Goal: Communication & Community: Connect with others

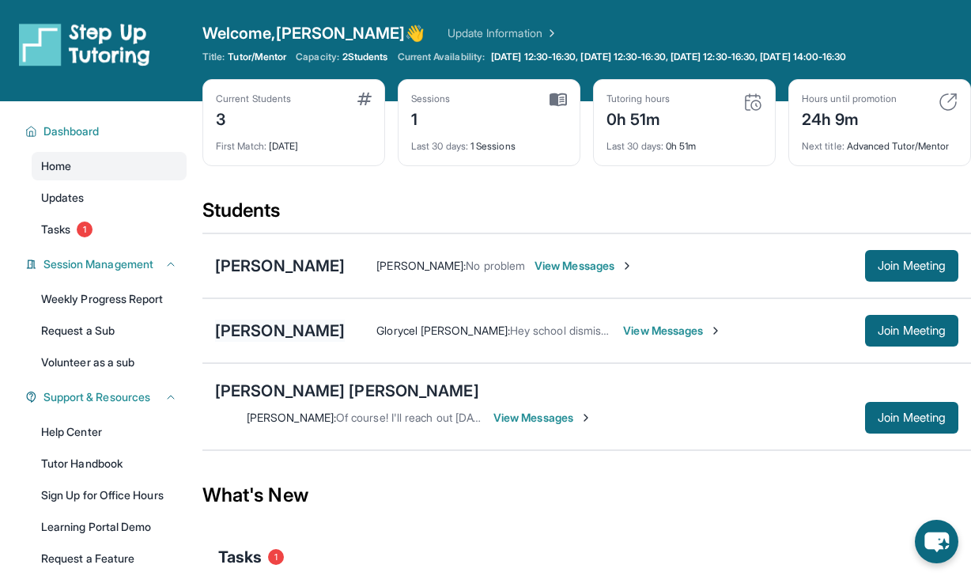
click at [253, 323] on div "[PERSON_NAME]" at bounding box center [280, 330] width 130 height 22
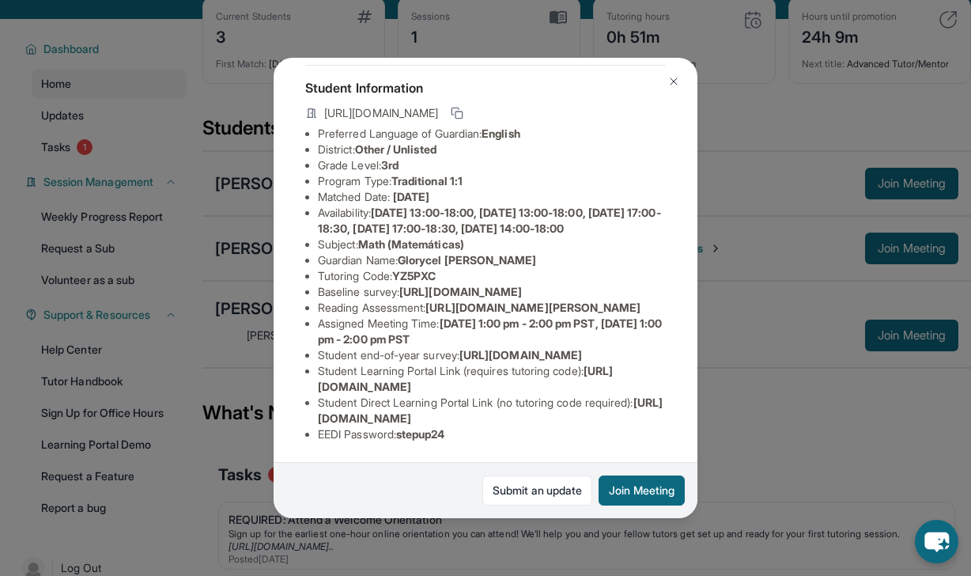
scroll to position [111, 0]
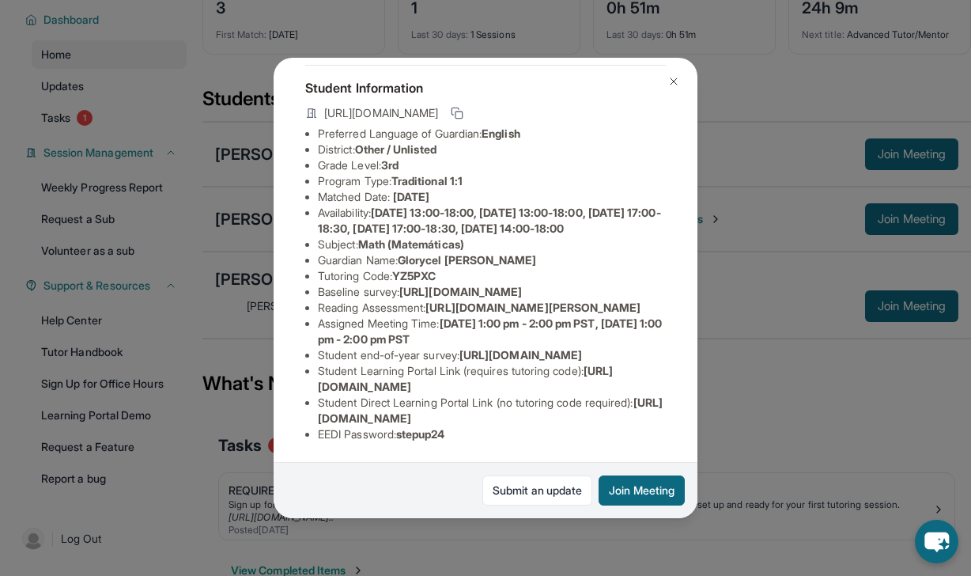
click at [815, 208] on div "[PERSON_NAME] Guardian: Glorycel [PERSON_NAME] Student Information [URL][DOMAIN…" at bounding box center [485, 288] width 971 height 576
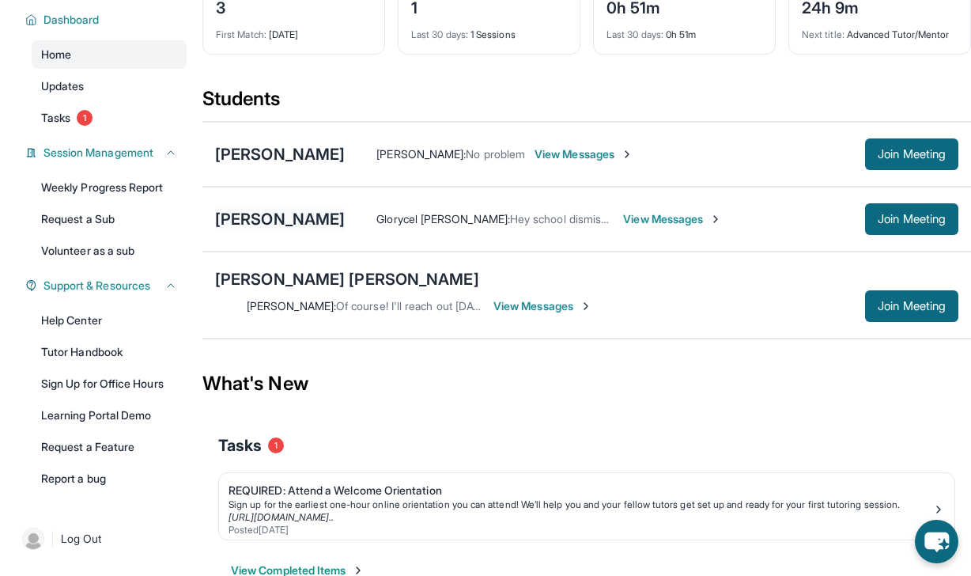
click at [306, 214] on div "[PERSON_NAME]" at bounding box center [280, 219] width 130 height 22
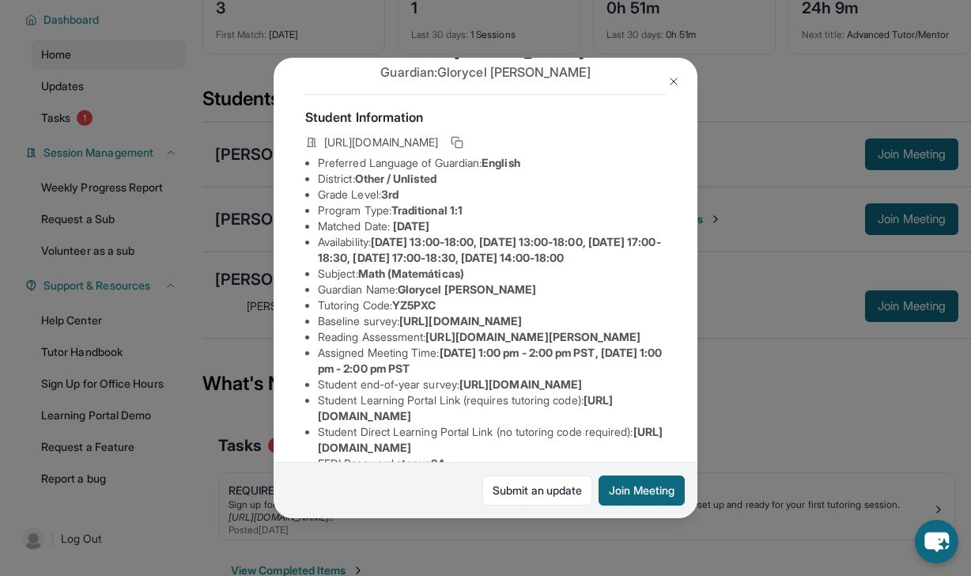
scroll to position [0, 0]
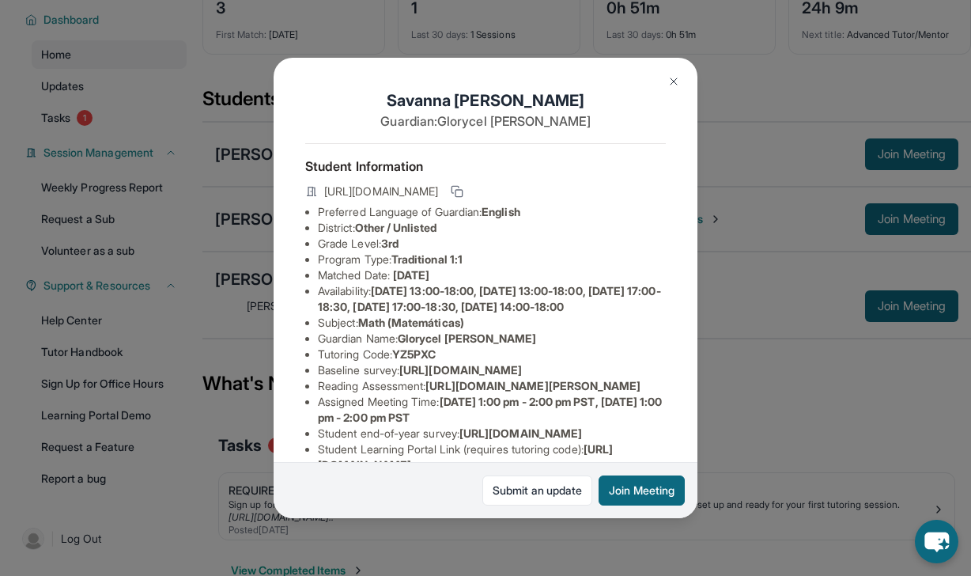
click at [488, 290] on span "Monday 13:00-18:00, Tuesday 13:00-18:00, Wednesday 17:00-18:30, Thursday 17:00-…" at bounding box center [489, 298] width 343 height 29
drag, startPoint x: 447, startPoint y: 300, endPoint x: 469, endPoint y: 302, distance: 22.2
click at [469, 302] on span "Monday 13:00-18:00, Tuesday 13:00-18:00, Wednesday 17:00-18:30, Thursday 17:00-…" at bounding box center [489, 298] width 343 height 29
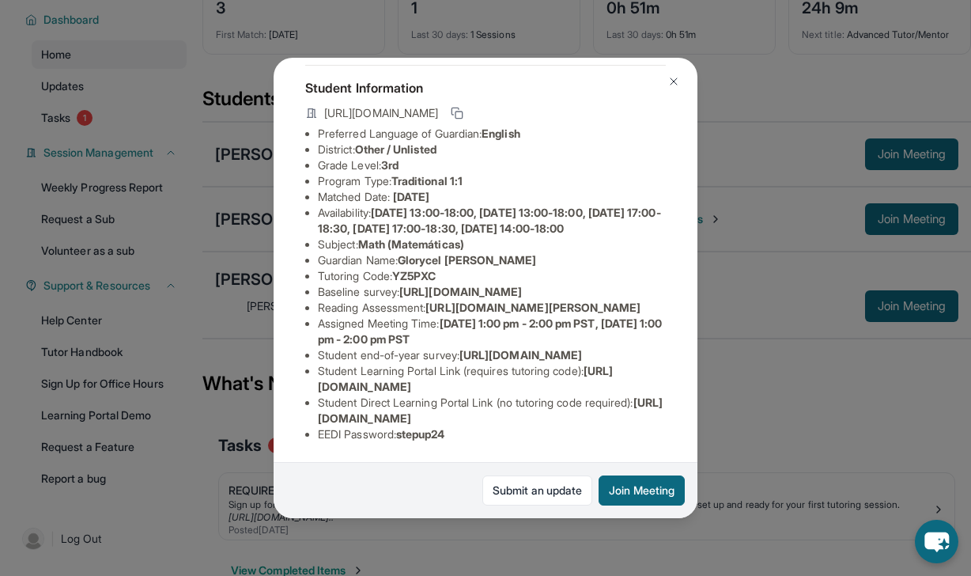
scroll to position [154, 0]
click at [678, 87] on img at bounding box center [673, 81] width 13 height 13
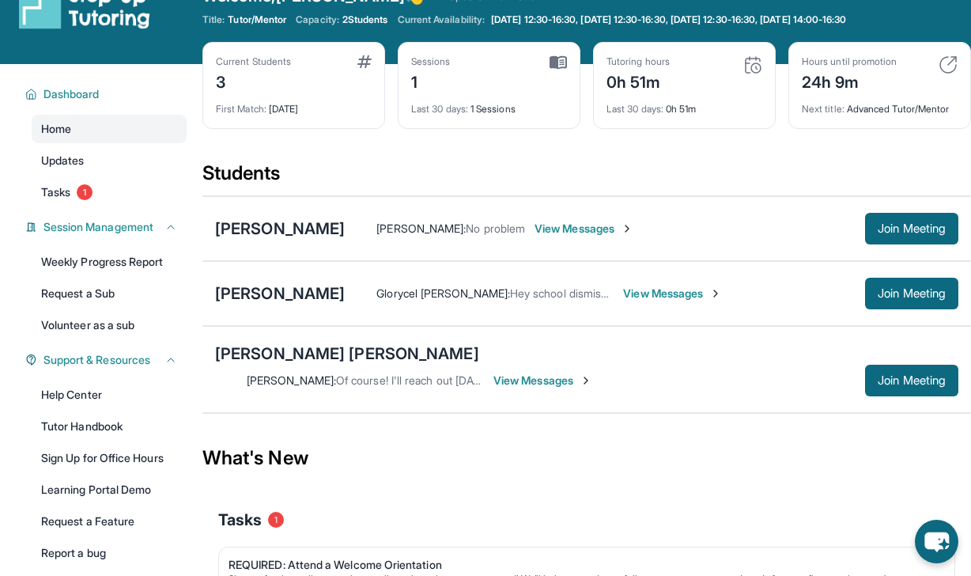
scroll to position [32, 0]
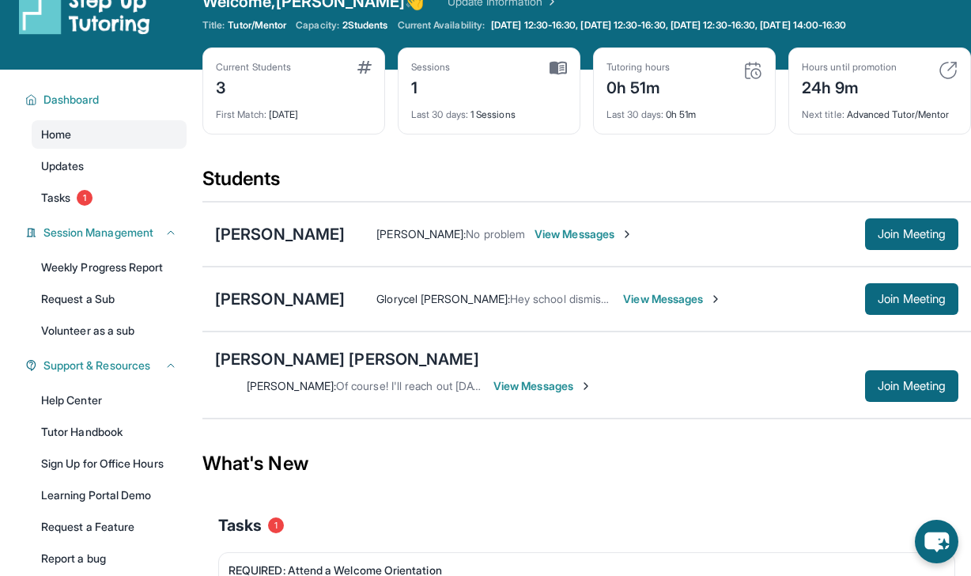
click at [673, 300] on span "View Messages" at bounding box center [672, 299] width 99 height 16
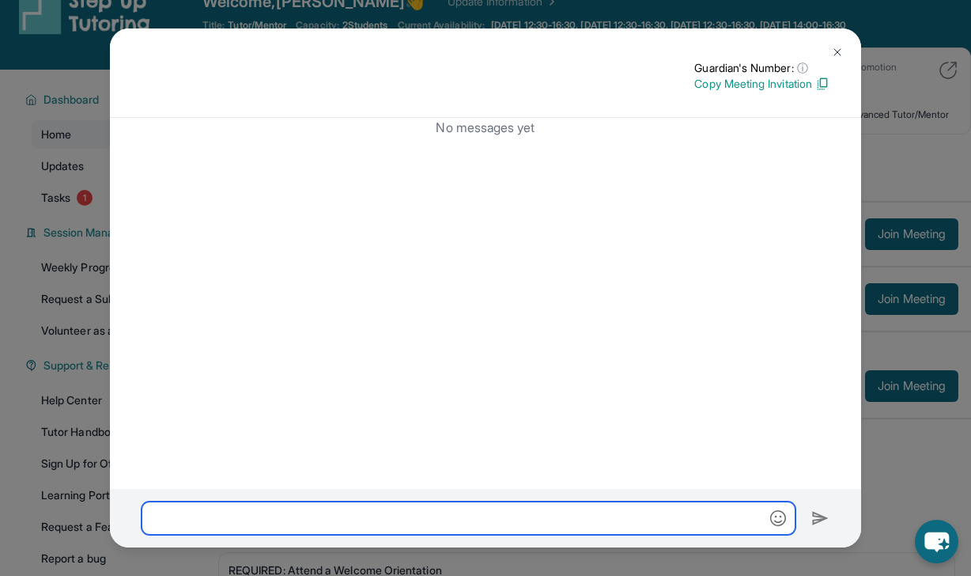
click at [531, 520] on input "text" at bounding box center [469, 517] width 654 height 33
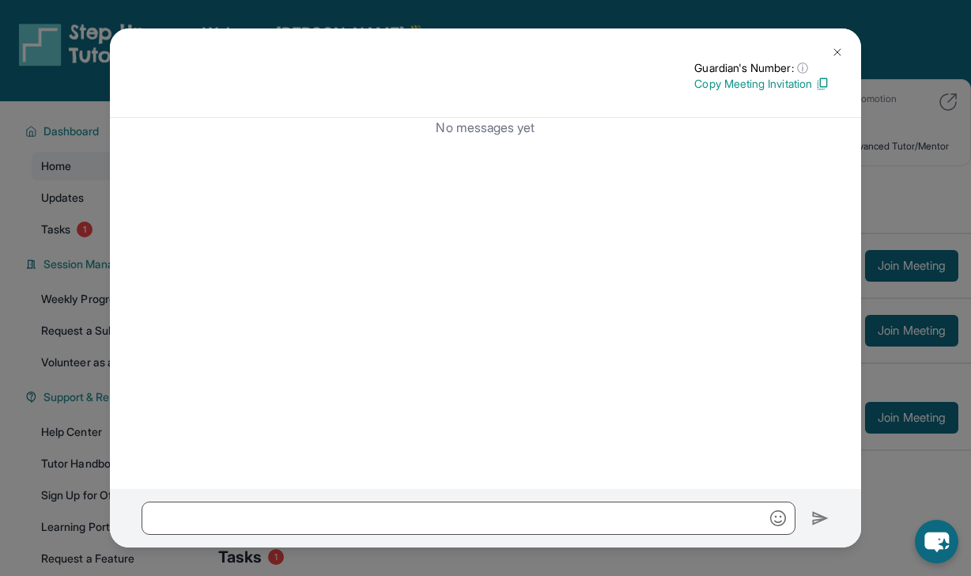
click at [834, 48] on img at bounding box center [837, 52] width 13 height 13
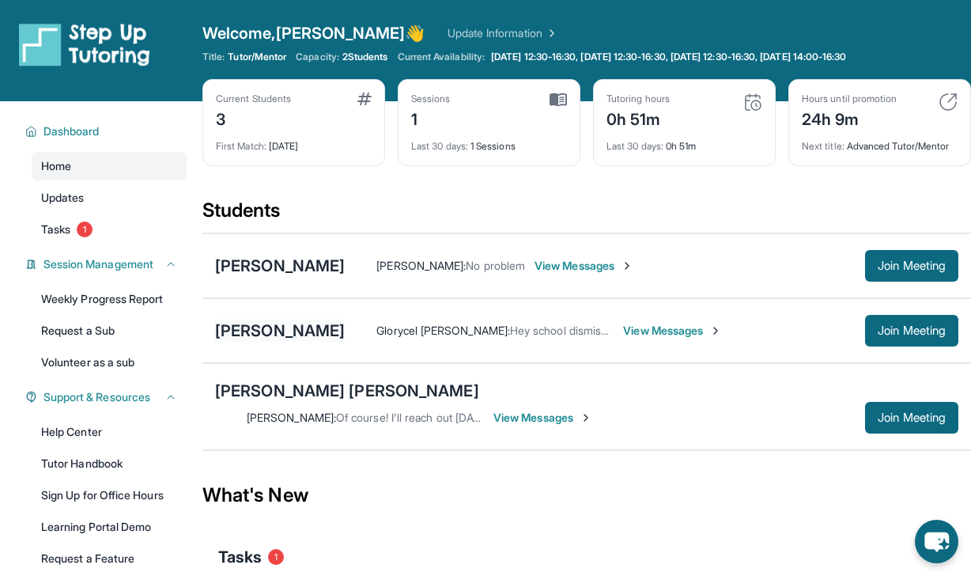
click at [305, 336] on div "[PERSON_NAME]" at bounding box center [280, 330] width 130 height 22
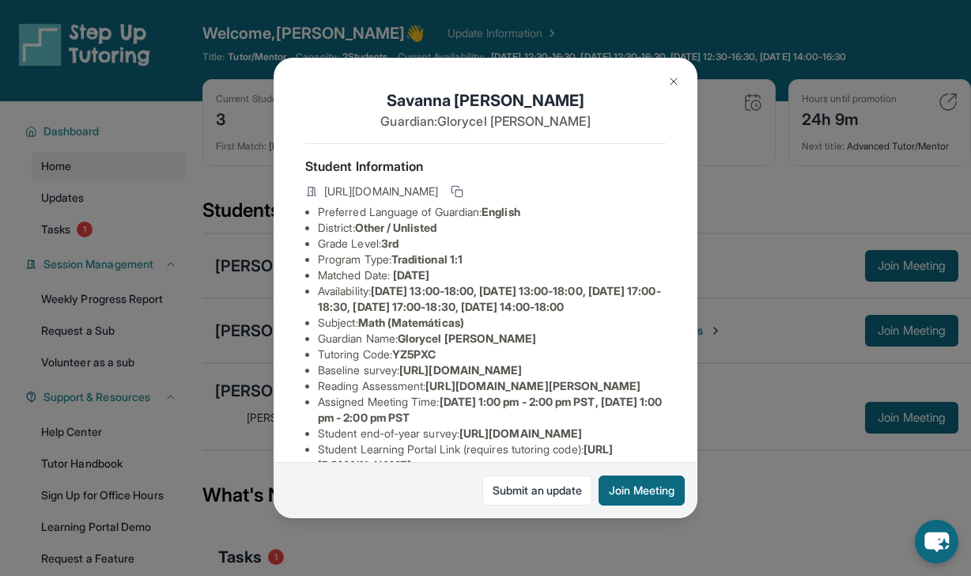
click at [678, 80] on img at bounding box center [673, 81] width 13 height 13
